Goal: Information Seeking & Learning: Learn about a topic

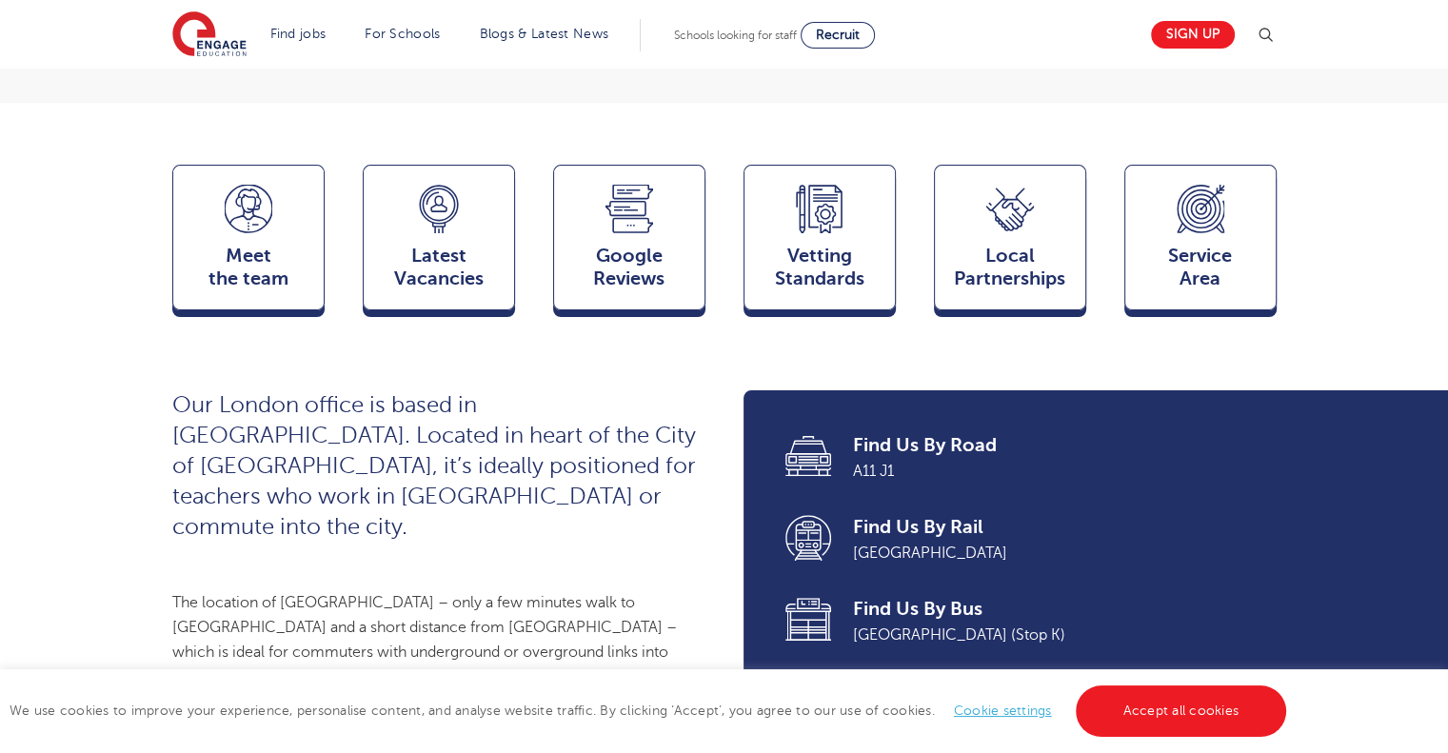
scroll to position [476, 0]
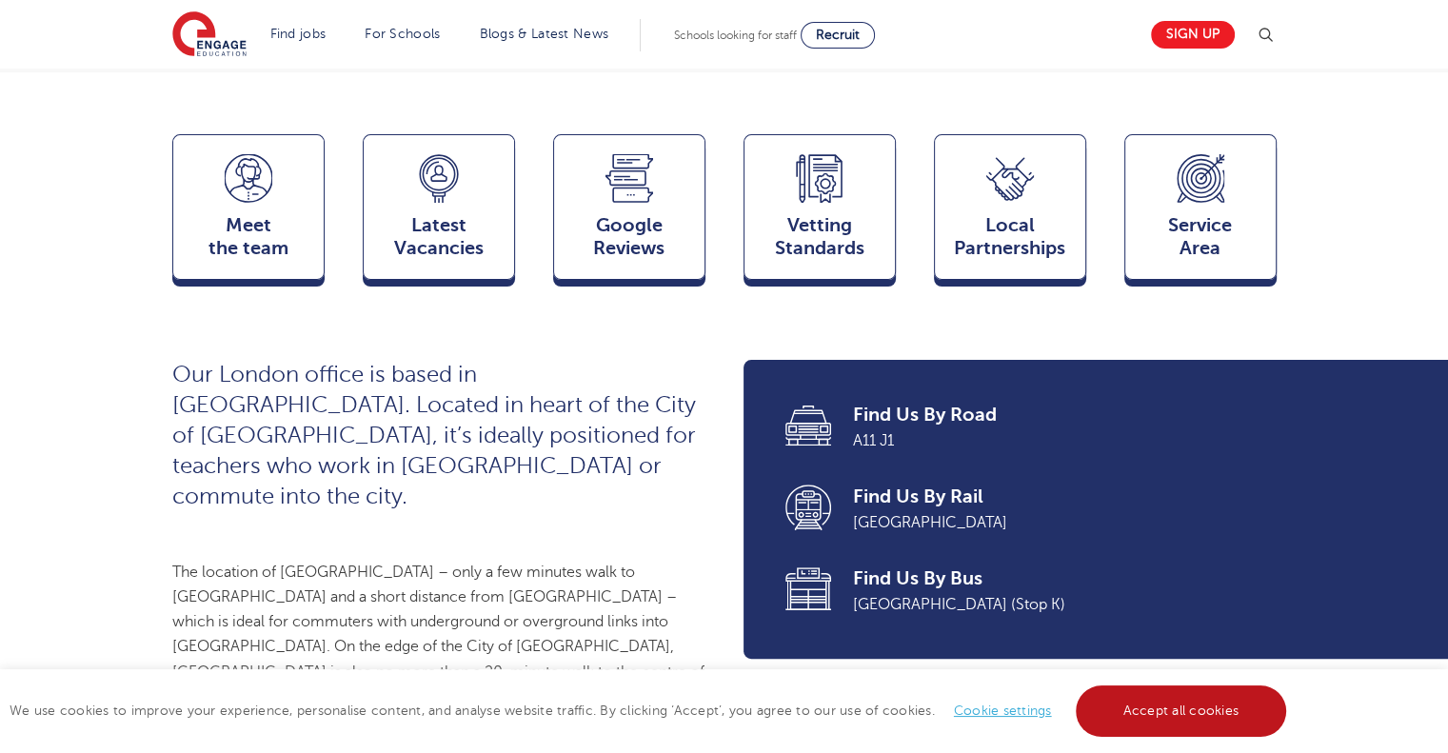
click at [1205, 719] on link "Accept all cookies" at bounding box center [1181, 710] width 211 height 51
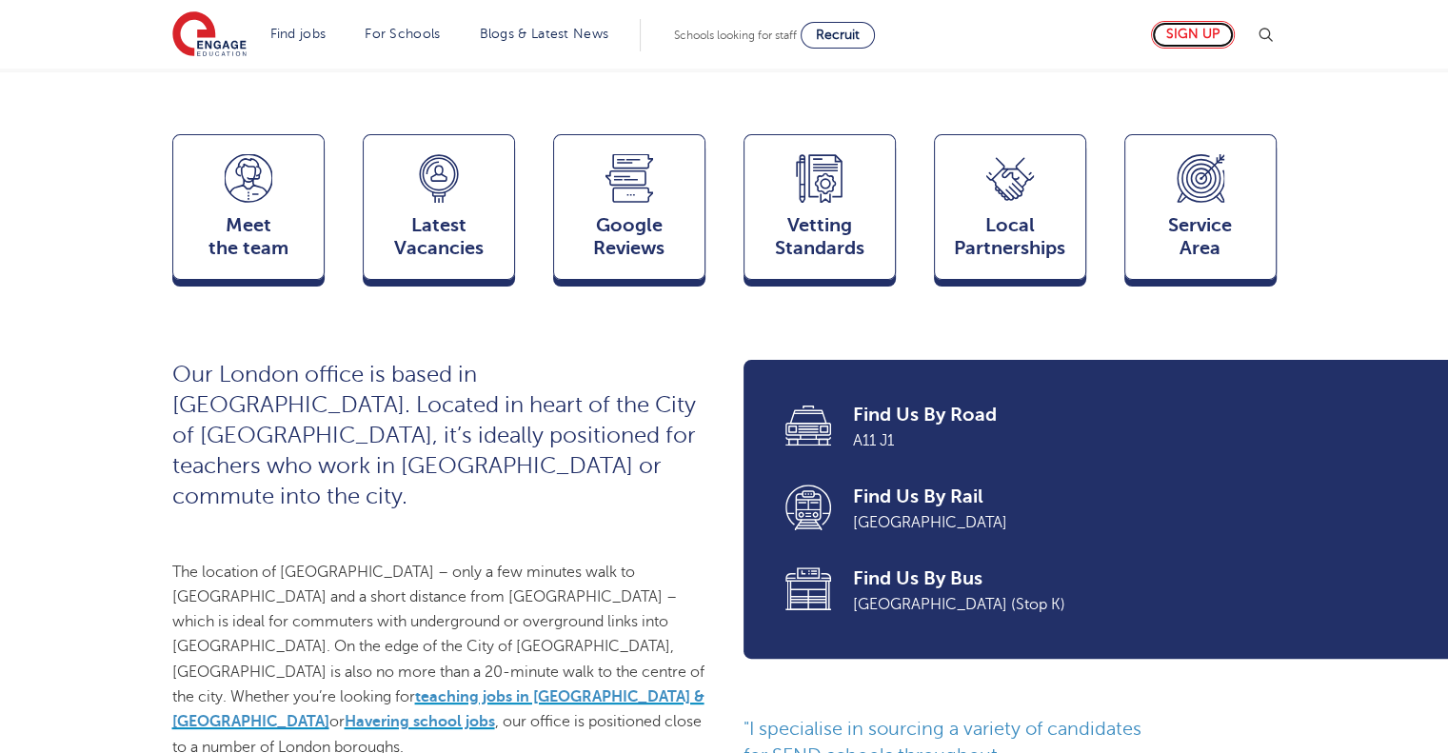
click at [1199, 41] on link "Sign up" at bounding box center [1193, 35] width 84 height 28
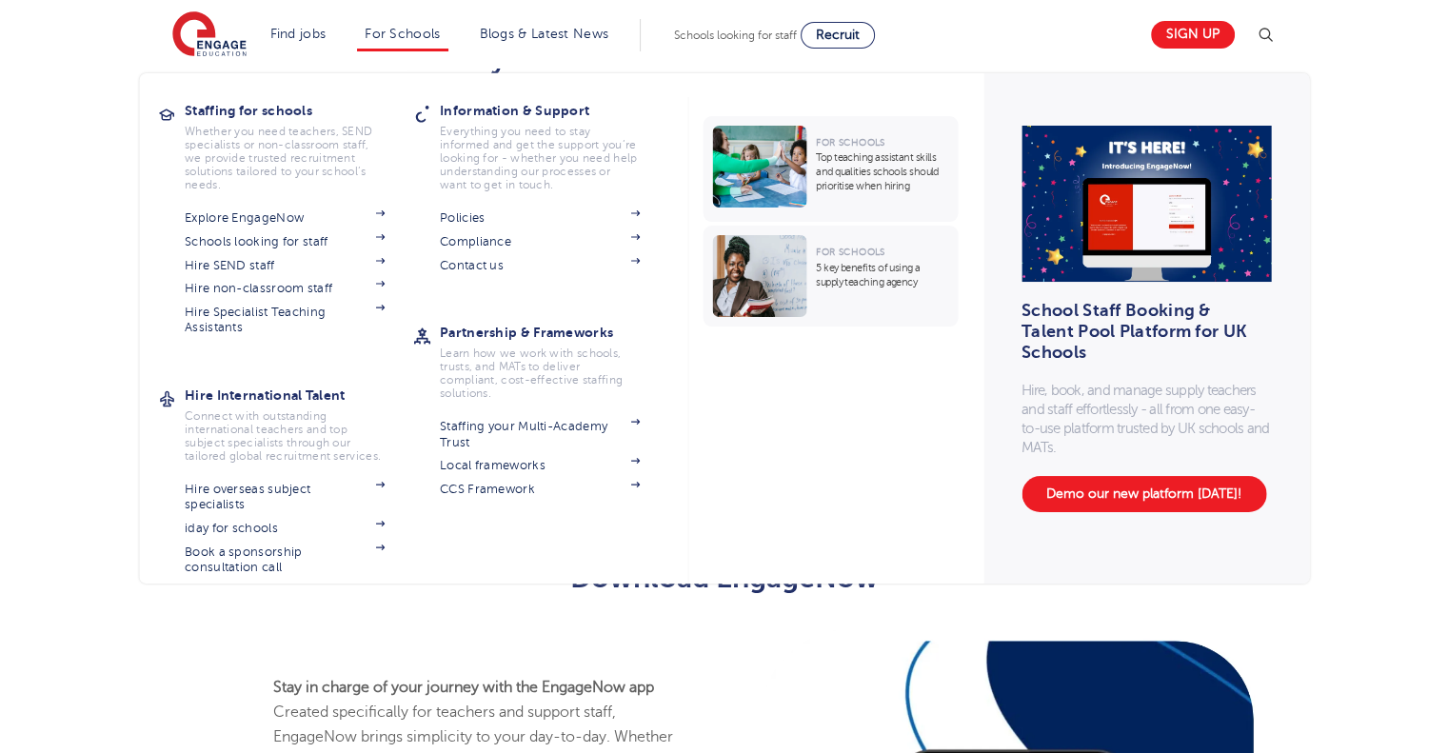
scroll to position [619, 0]
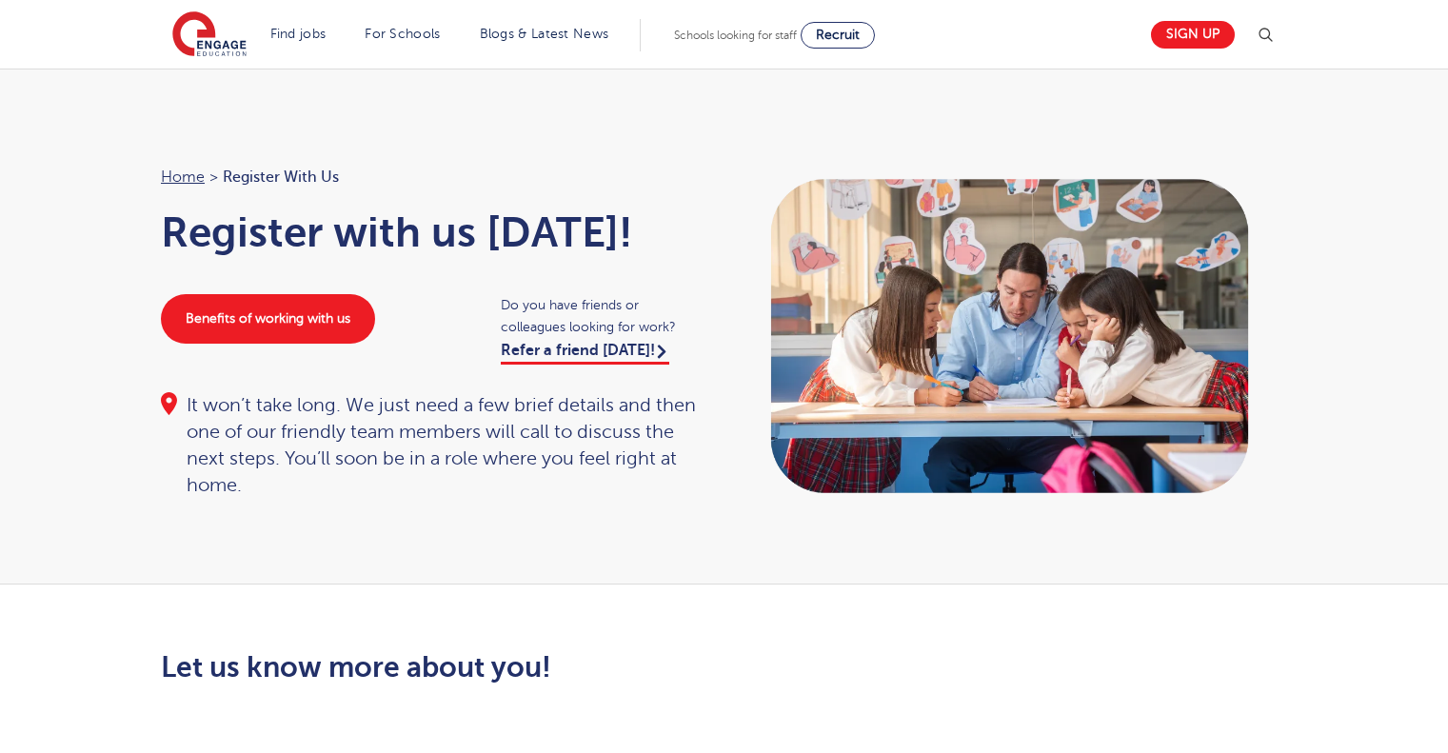
scroll to position [619, 0]
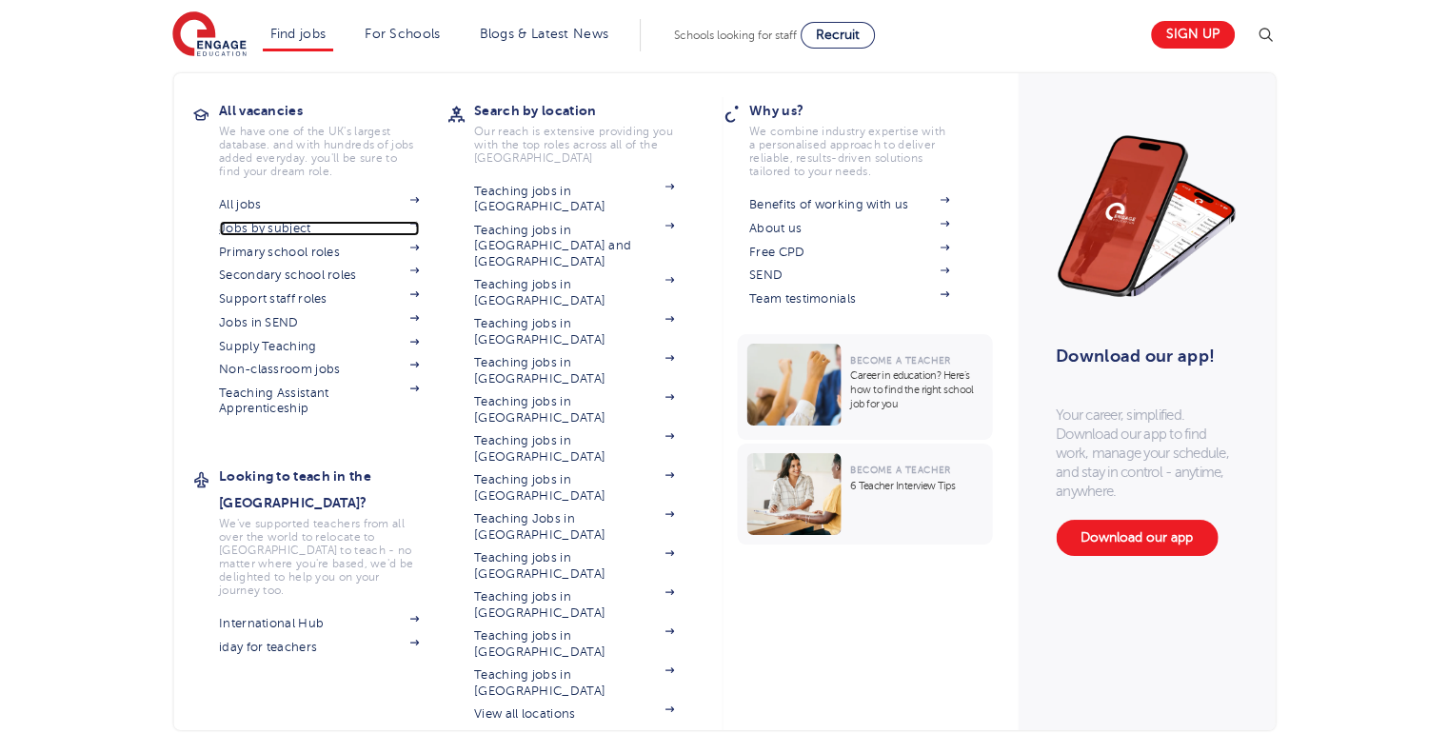
click at [282, 230] on link "Jobs by subject" at bounding box center [319, 228] width 200 height 15
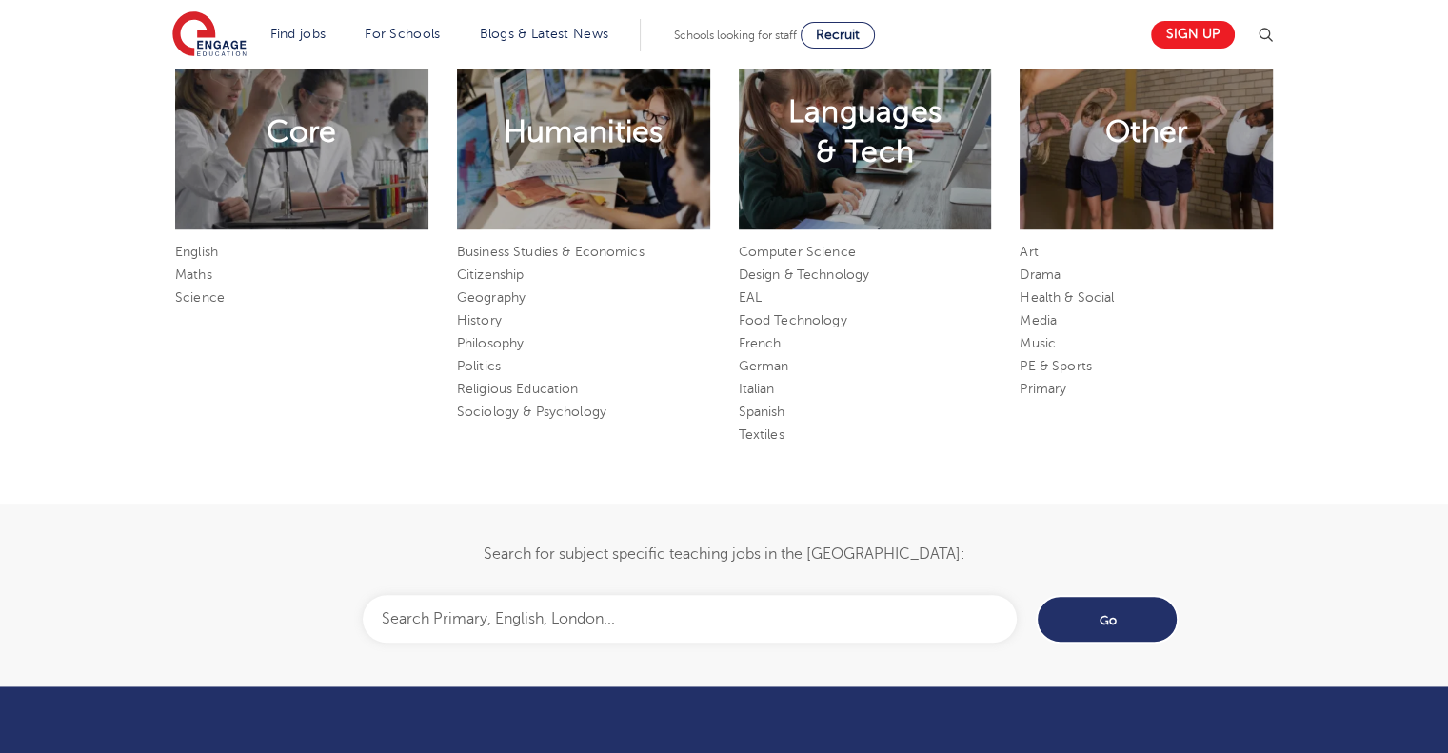
scroll to position [1047, 0]
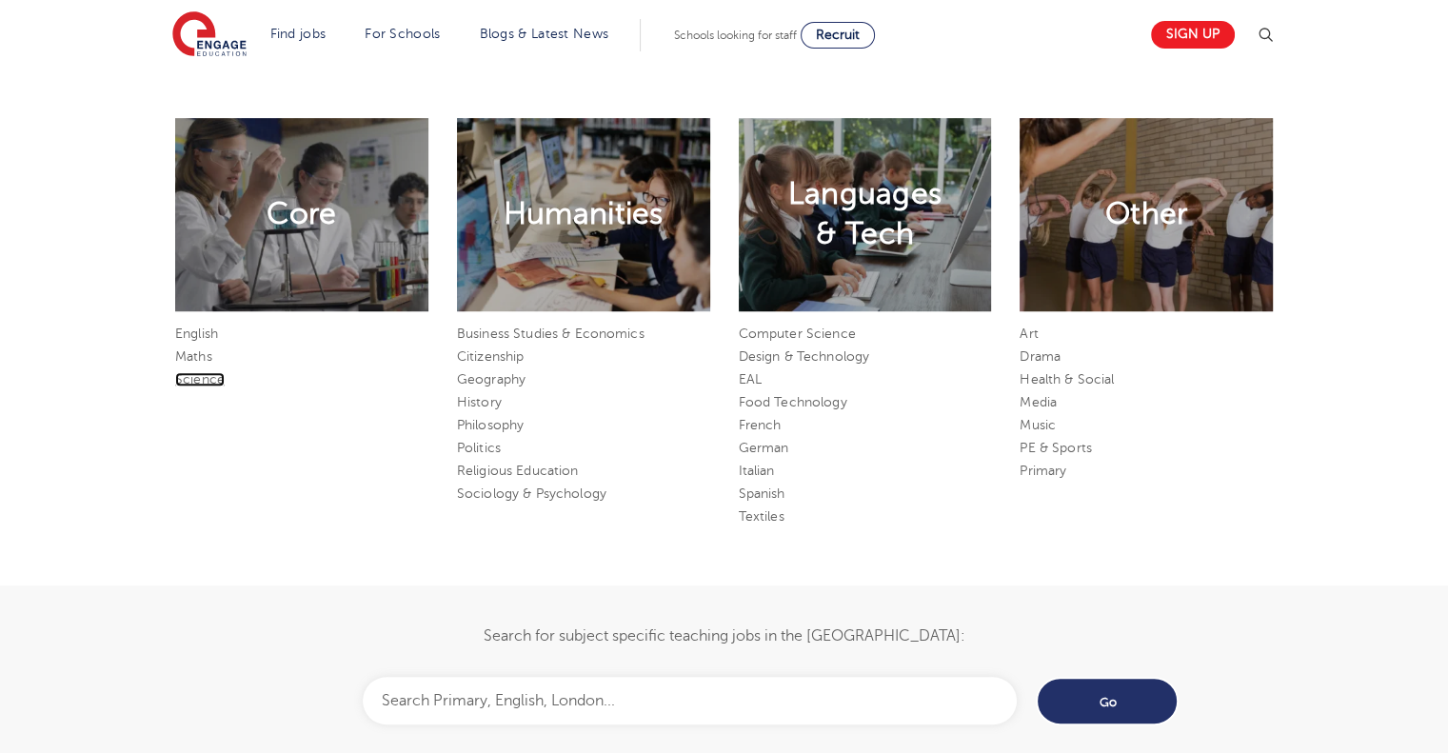
click at [214, 385] on link "Science" at bounding box center [200, 379] width 50 height 14
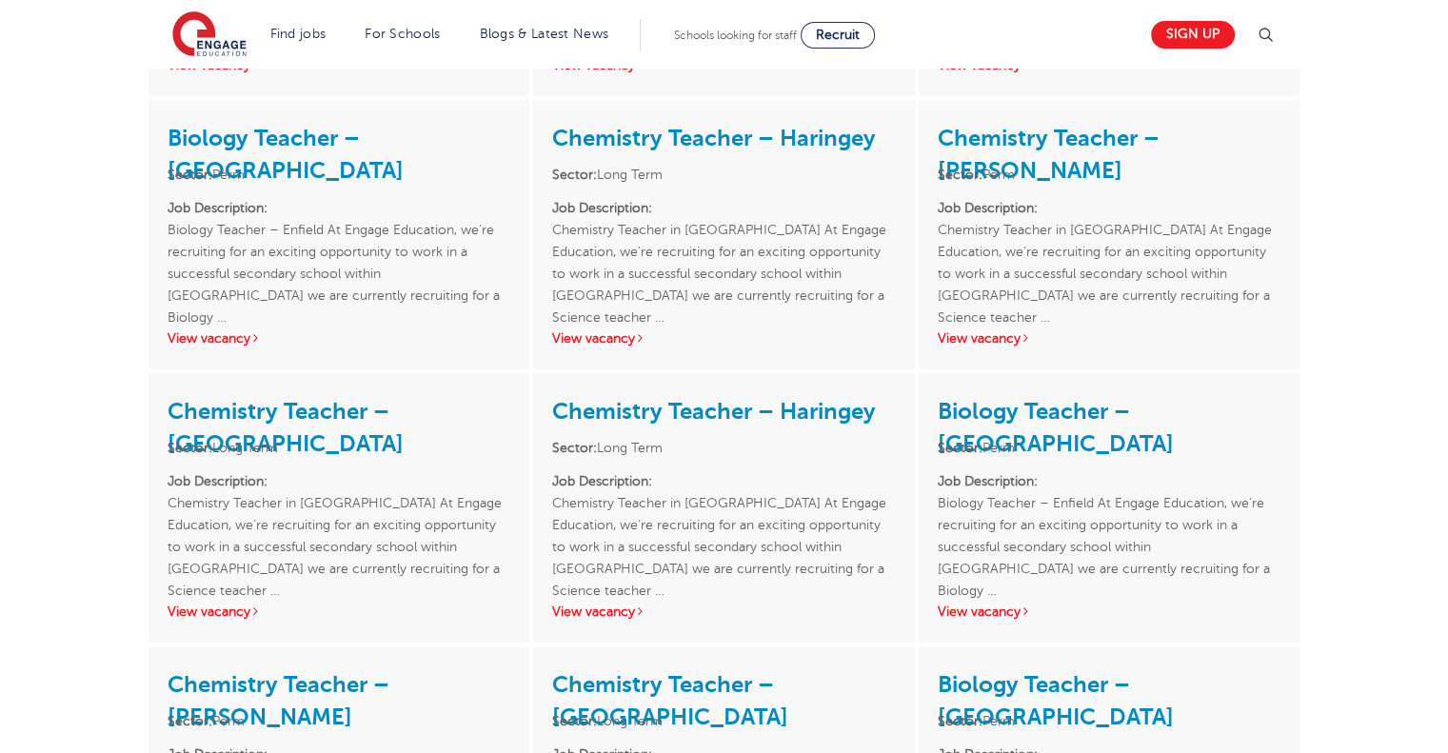
scroll to position [952, 0]
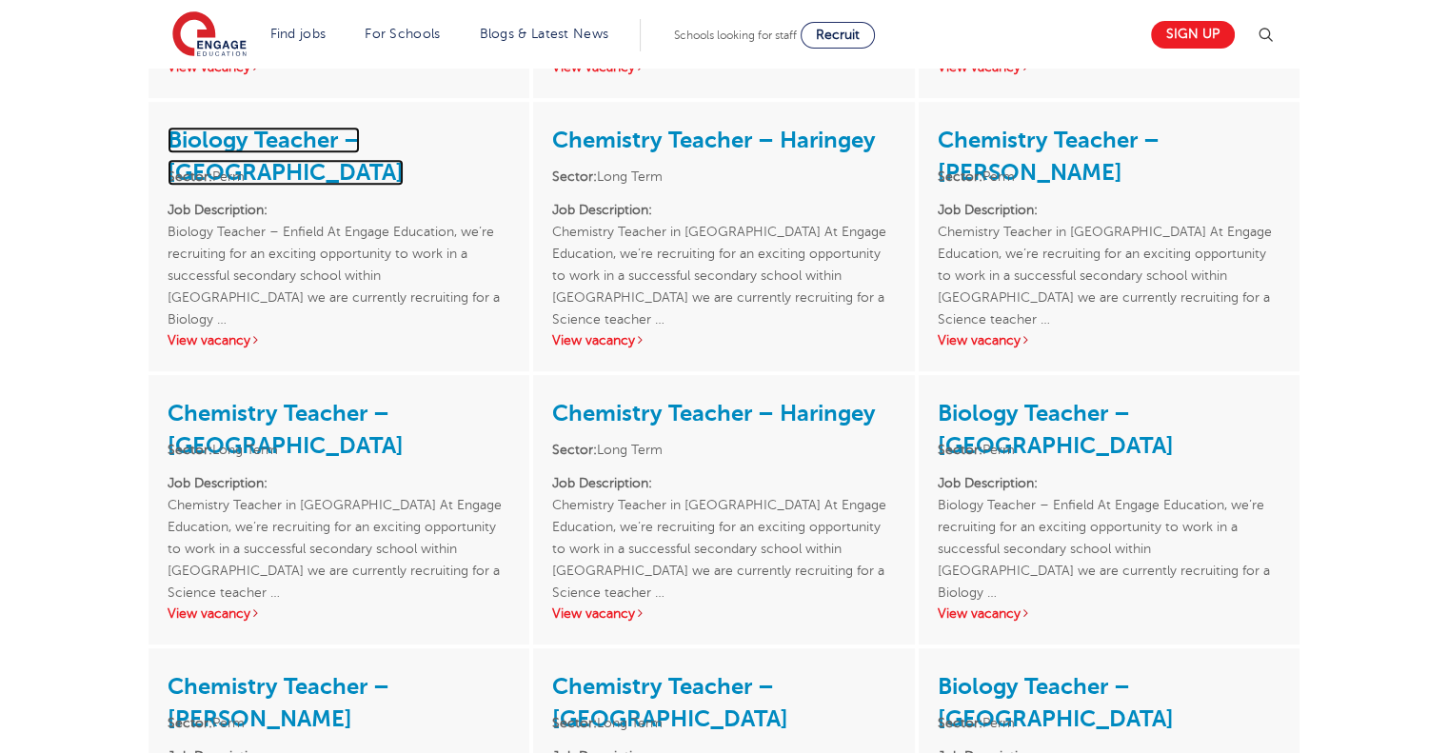
click at [256, 142] on link "Biology Teacher – [GEOGRAPHIC_DATA]" at bounding box center [286, 156] width 236 height 59
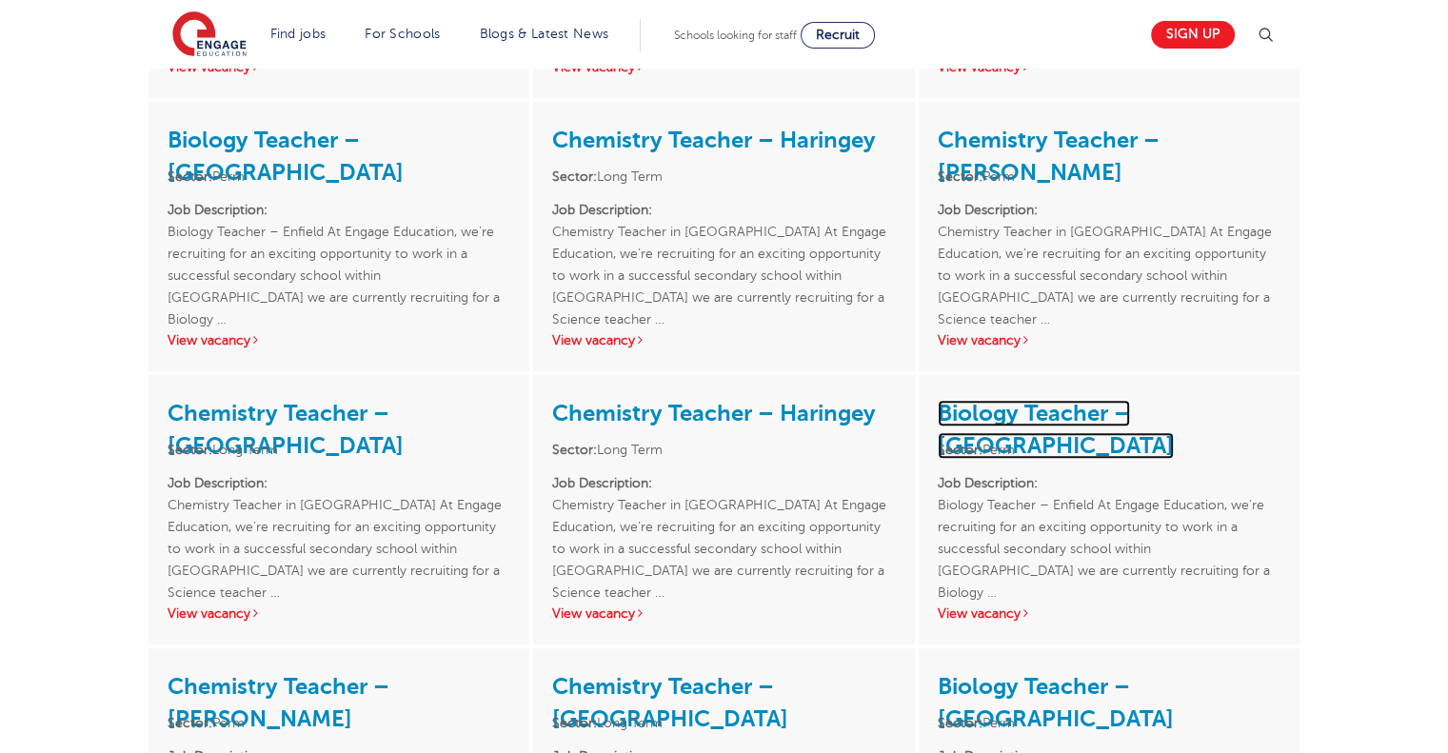
click at [1076, 408] on link "Biology Teacher – Enfield" at bounding box center [1056, 429] width 236 height 59
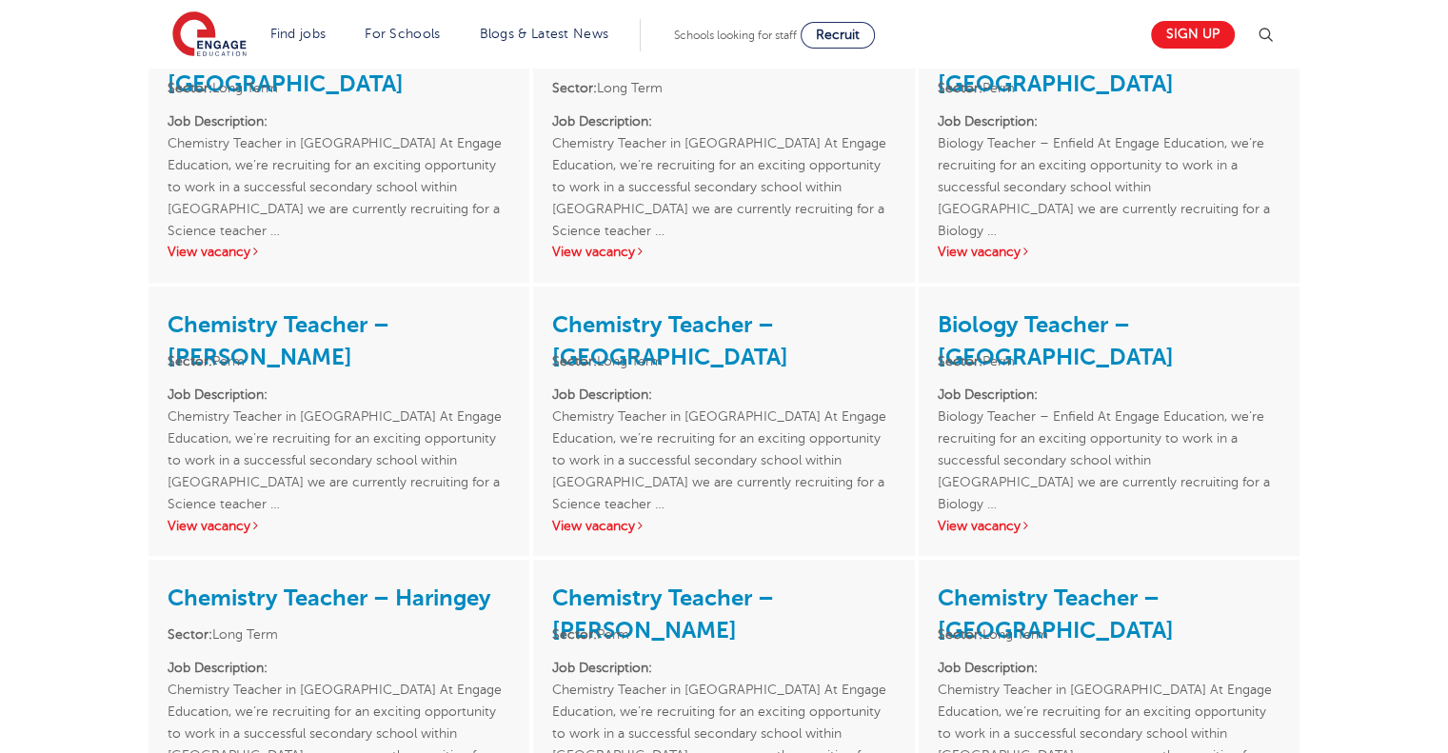
scroll to position [1618, 0]
